Goal: Task Accomplishment & Management: Manage account settings

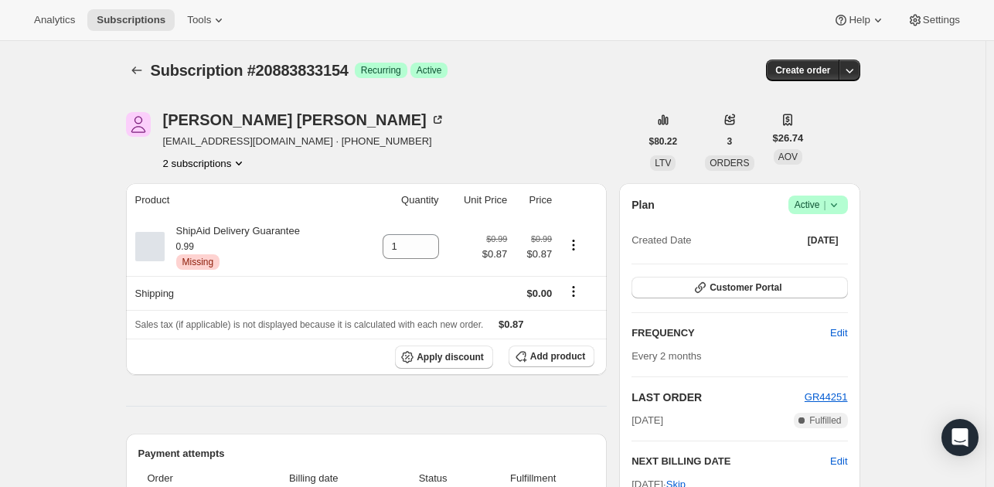
click at [235, 156] on icon "Product actions" at bounding box center [238, 162] width 15 height 15
click at [249, 193] on span "Current" at bounding box center [241, 192] width 31 height 12
click at [846, 201] on span "Success Active |" at bounding box center [819, 205] width 60 height 19
click at [850, 256] on span "Cancel subscription" at bounding box center [822, 261] width 87 height 12
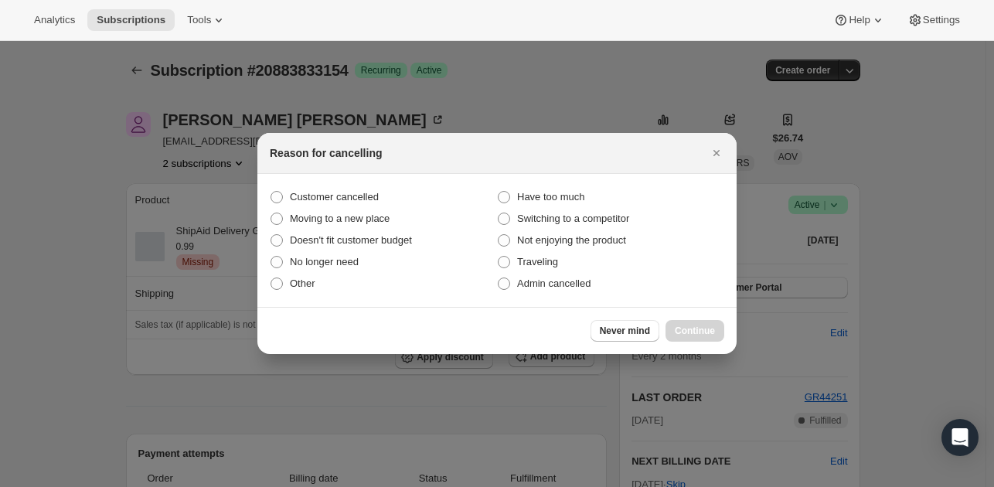
click at [370, 185] on section "Customer cancelled Have too much Moving to a new place Switching to a competito…" at bounding box center [496, 240] width 479 height 133
click at [370, 198] on span "Customer cancelled" at bounding box center [334, 197] width 89 height 12
click at [271, 192] on input "Customer cancelled" at bounding box center [271, 191] width 1 height 1
radio input "true"
click at [682, 332] on span "Continue" at bounding box center [695, 331] width 40 height 12
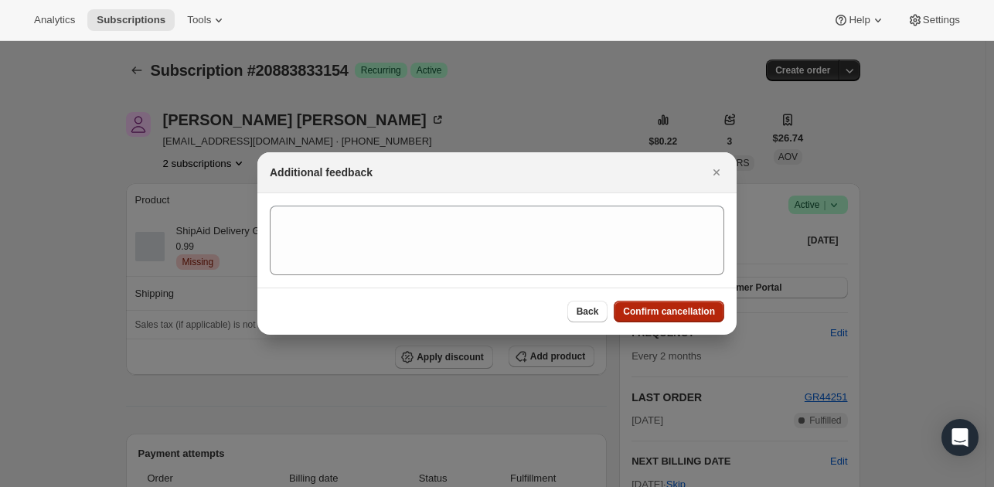
click at [655, 309] on span "Confirm cancellation" at bounding box center [669, 311] width 92 height 12
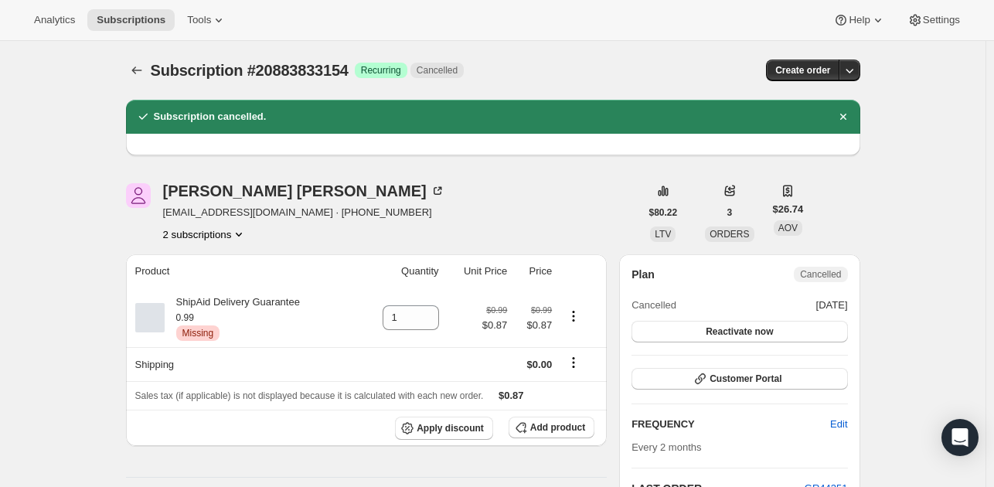
click at [239, 225] on div "[PERSON_NAME] [EMAIL_ADDRESS][DOMAIN_NAME] · [PHONE_NUMBER] 2 subscriptions" at bounding box center [304, 212] width 282 height 59
click at [239, 237] on icon "Product actions" at bounding box center [238, 234] width 15 height 15
click at [228, 281] on button "20883865922" at bounding box center [209, 289] width 117 height 25
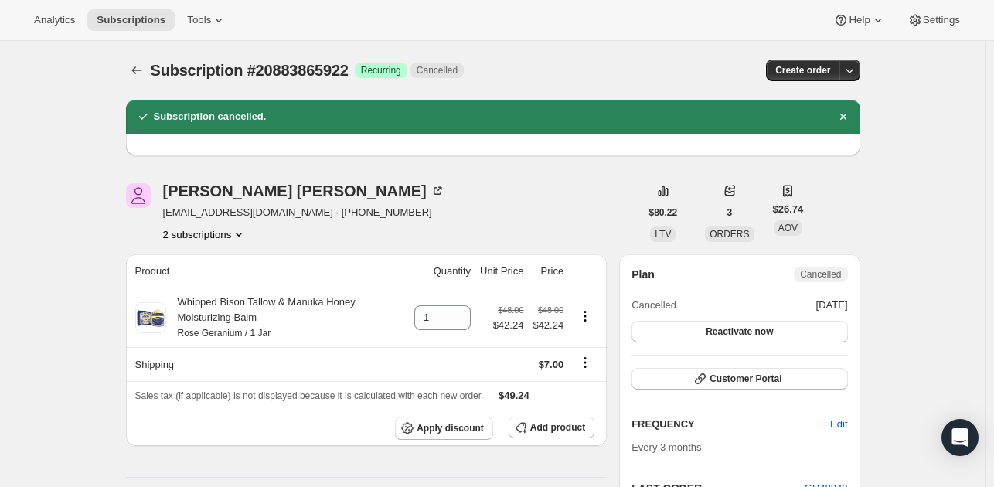
click at [205, 235] on button "2 subscriptions" at bounding box center [205, 234] width 84 height 15
click at [251, 263] on span "20883833154" at bounding box center [208, 262] width 107 height 15
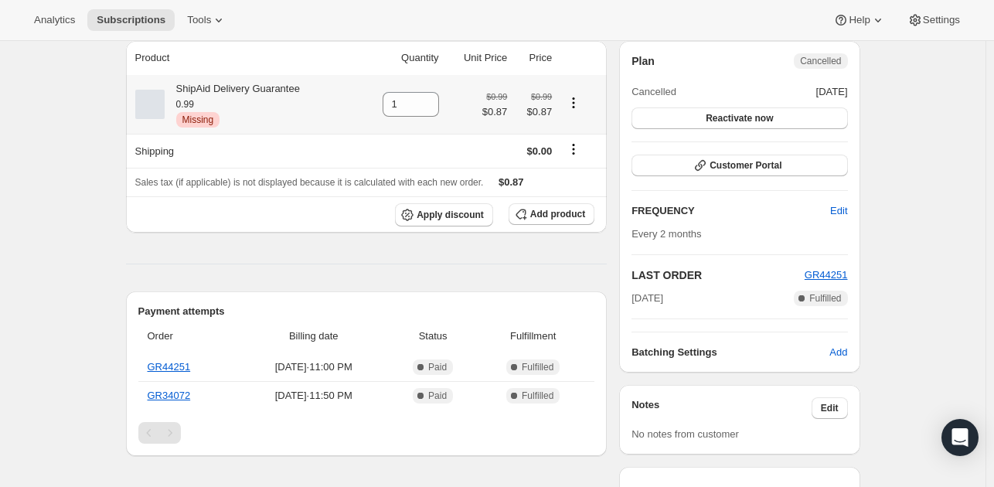
scroll to position [77, 0]
